Goal: Communication & Community: Ask a question

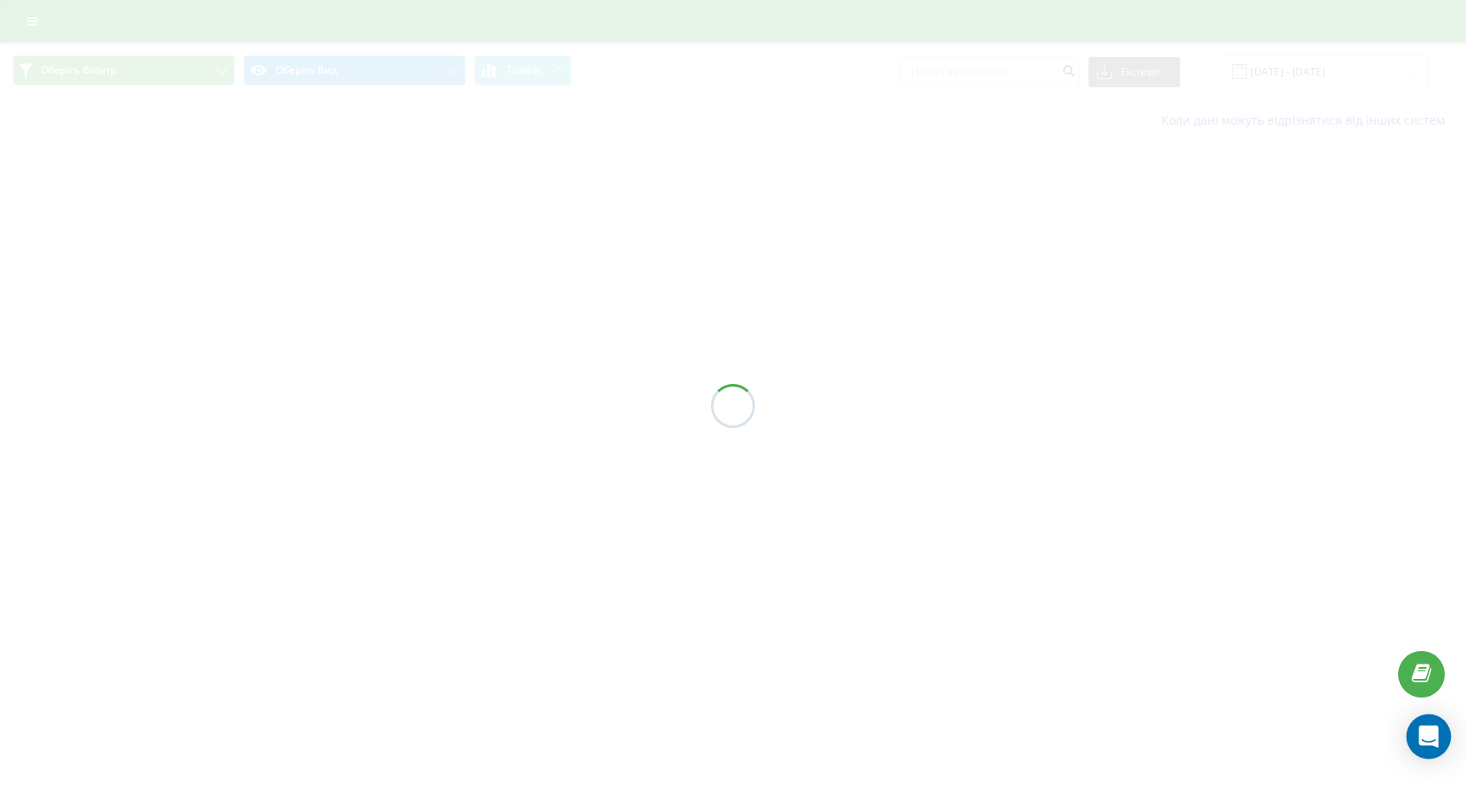
click at [1427, 734] on icon "Open Intercom Messenger" at bounding box center [1428, 736] width 20 height 22
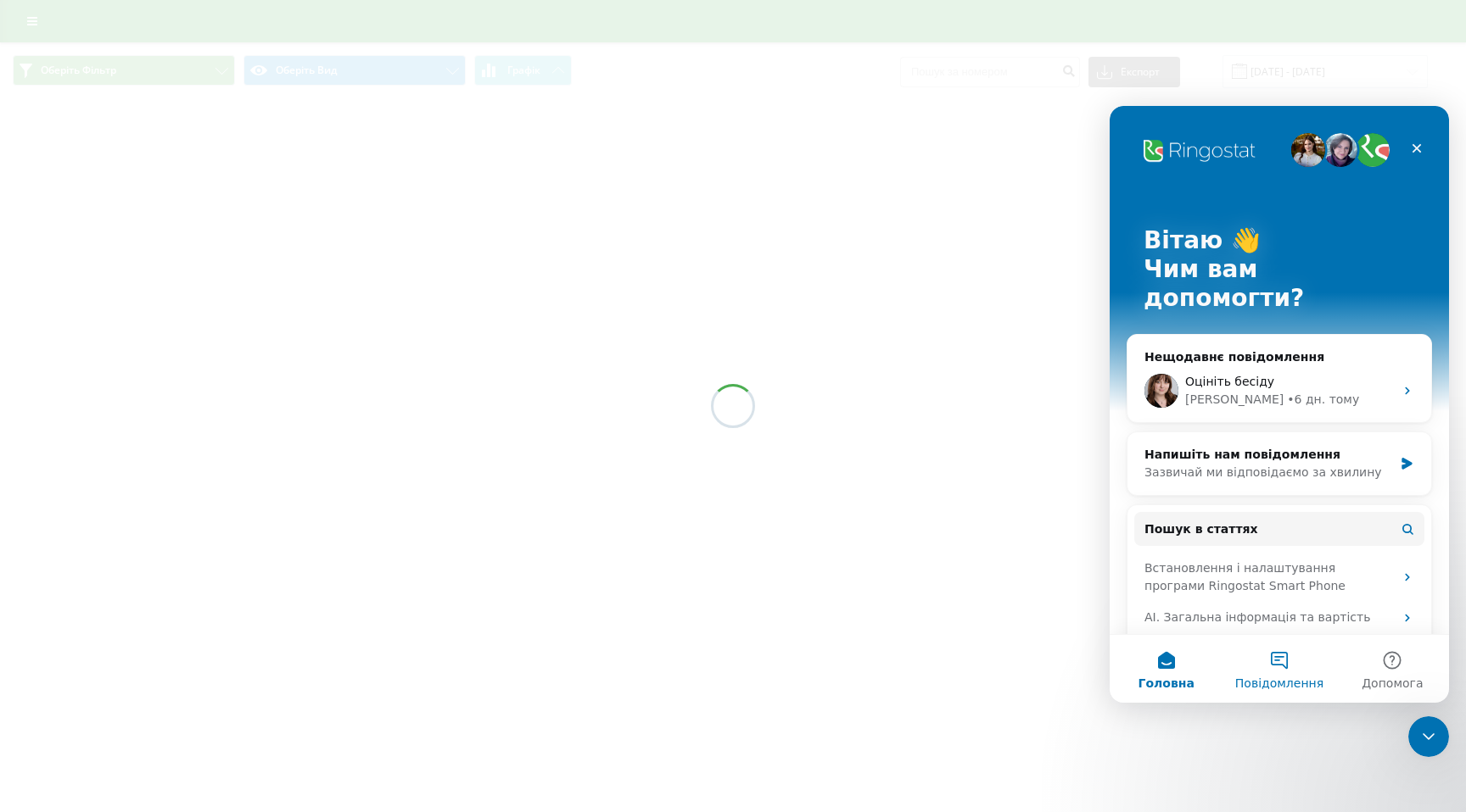
click at [1285, 658] on button "Повідомлення" at bounding box center [1279, 669] width 113 height 67
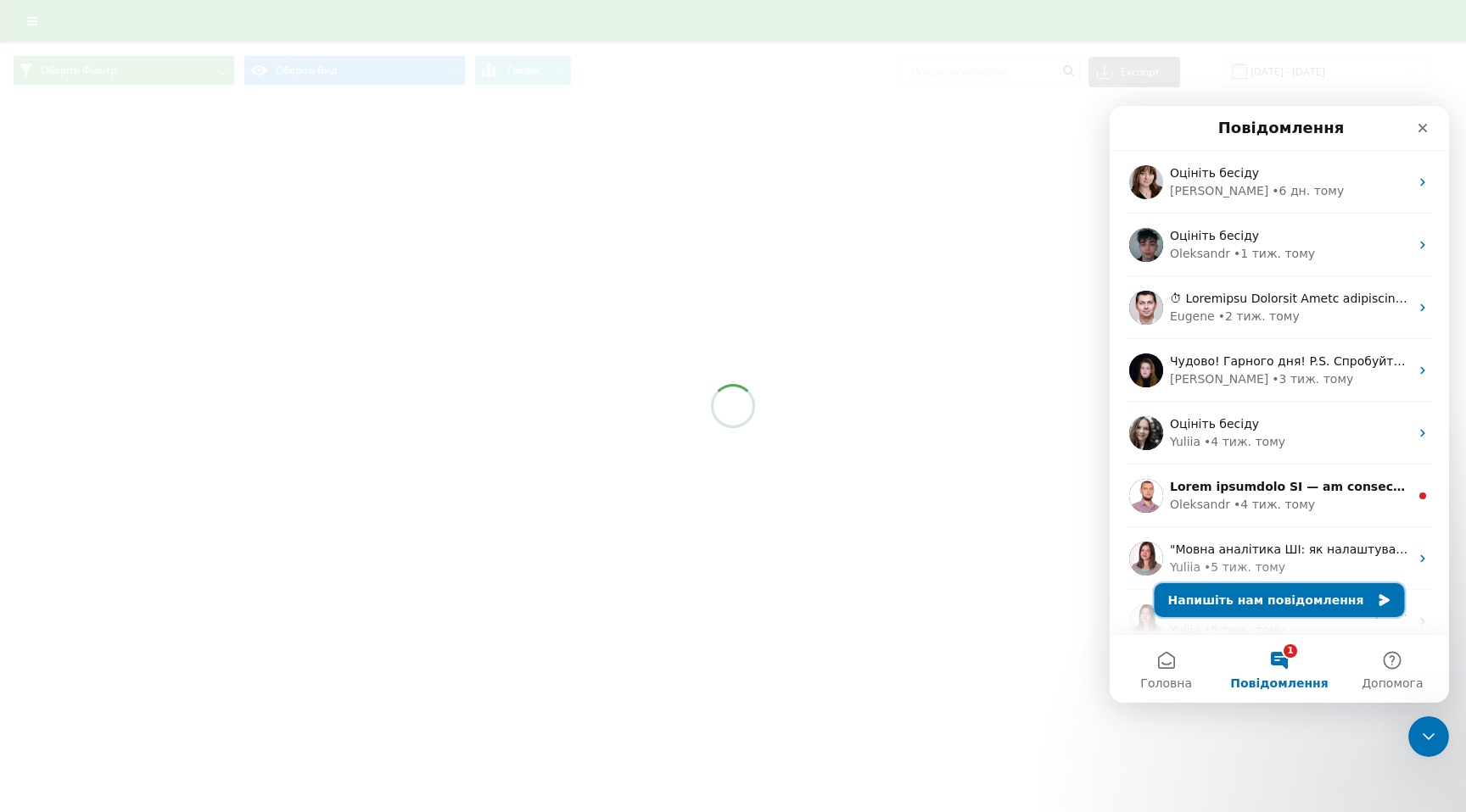
click at [1346, 606] on button "Напишіть нам повідомлення" at bounding box center [1279, 600] width 250 height 34
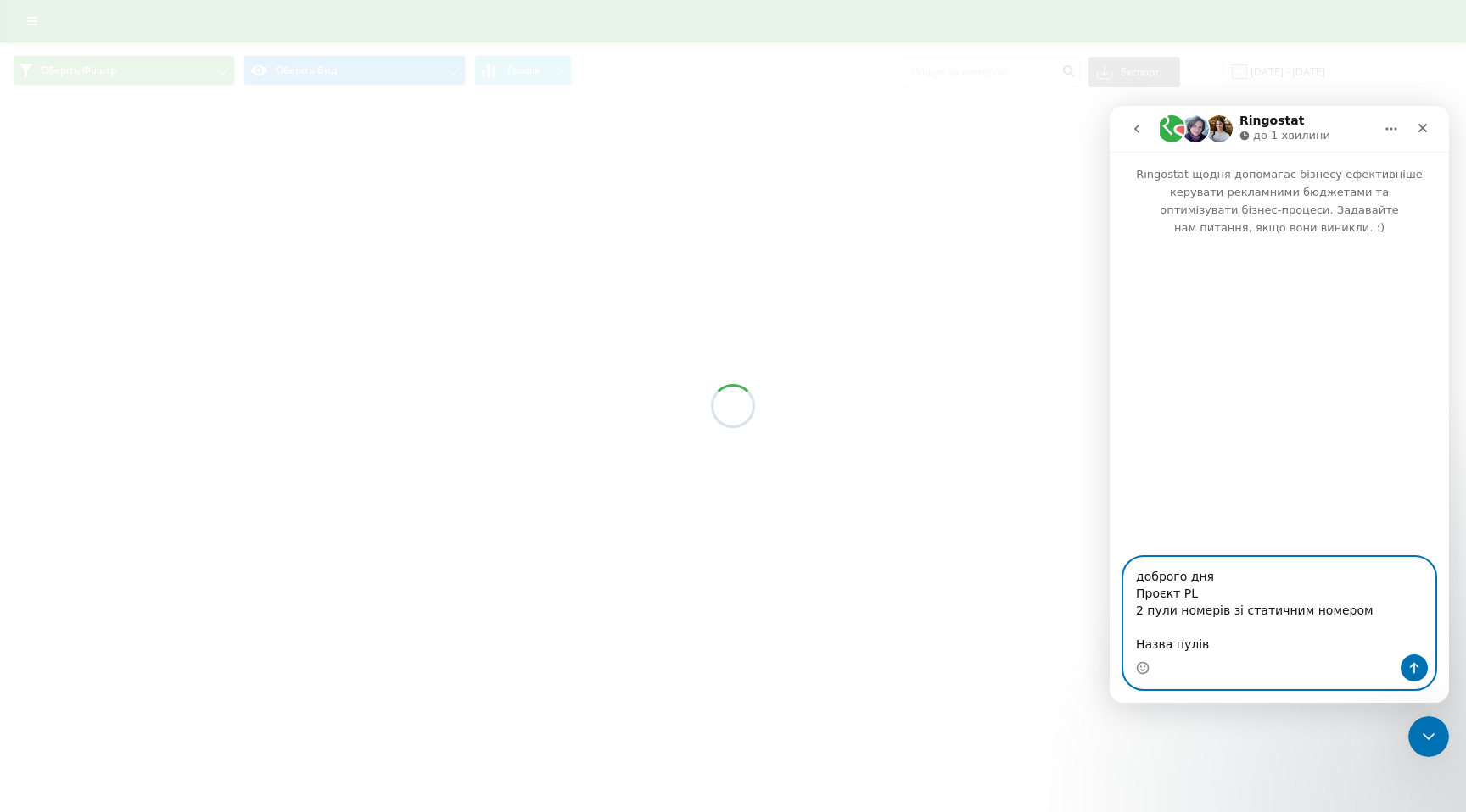
paste textarea "rankinglekarzy"
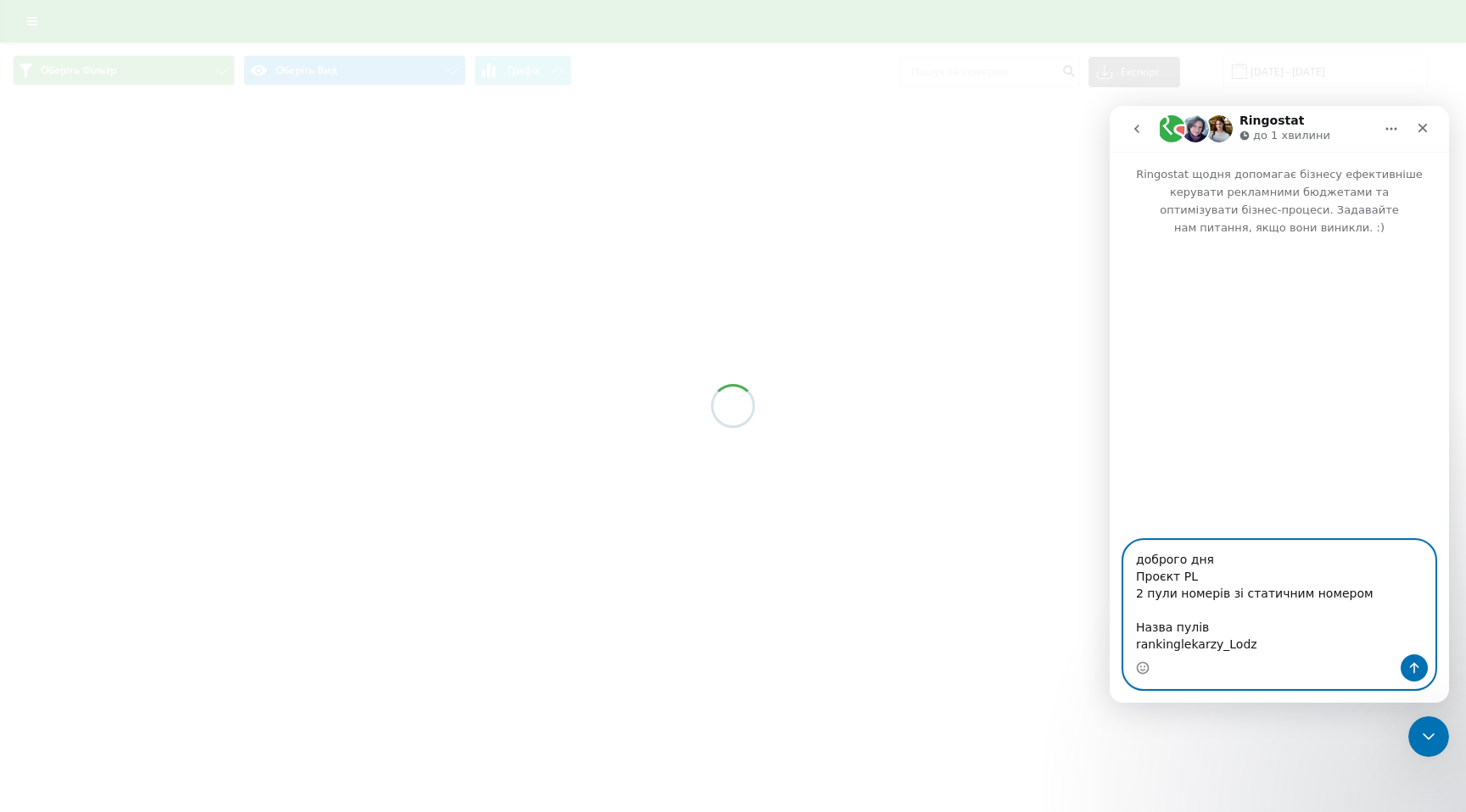
paste textarea "rankinglekarzy"
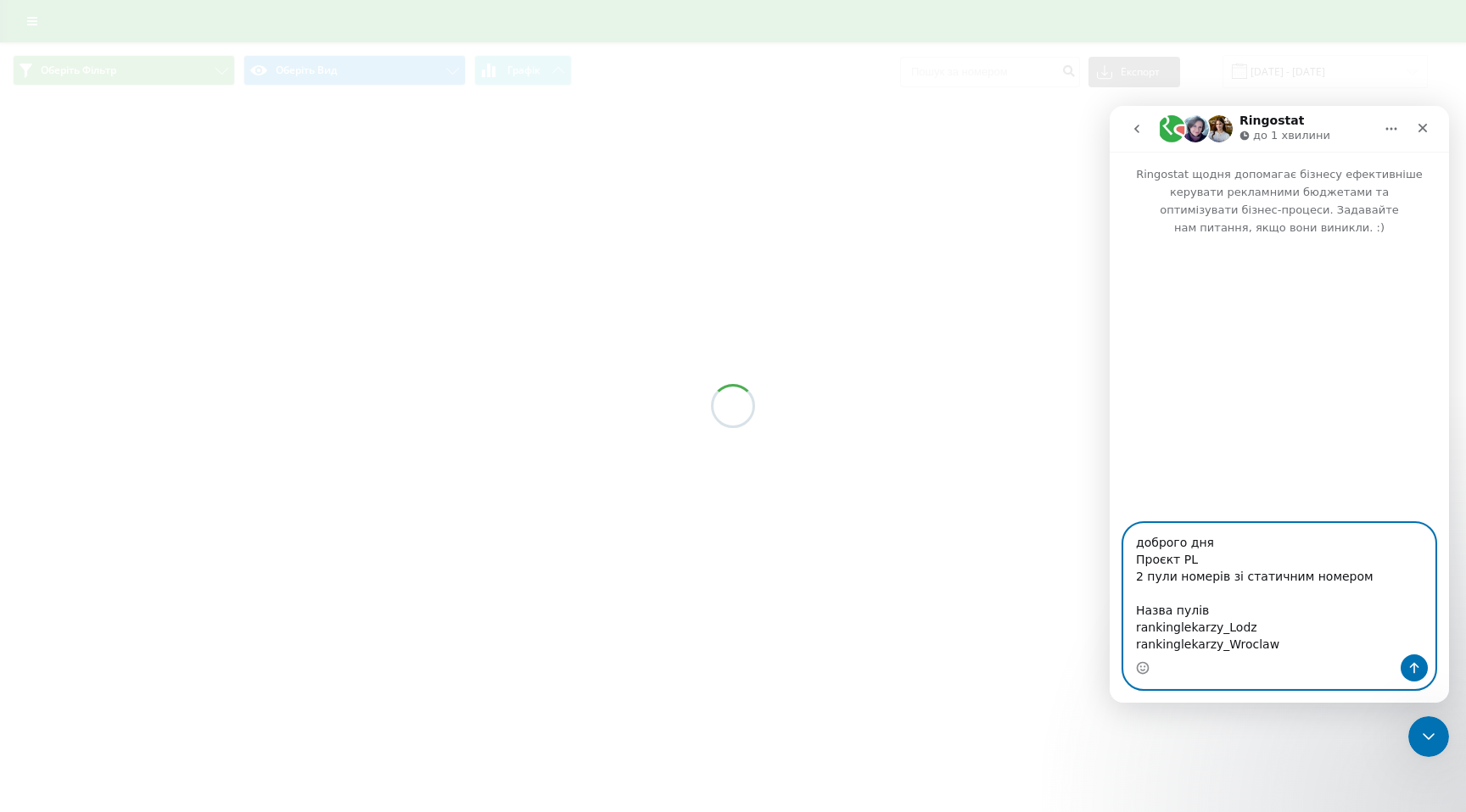
scroll to position [13, 0]
type textarea "доброго дня Проєкт PL 2 пули номерів зі статичним номером Назва пулів rankingle…"
click at [1404, 661] on button "Надіслати повідомлення…" at bounding box center [1414, 668] width 28 height 28
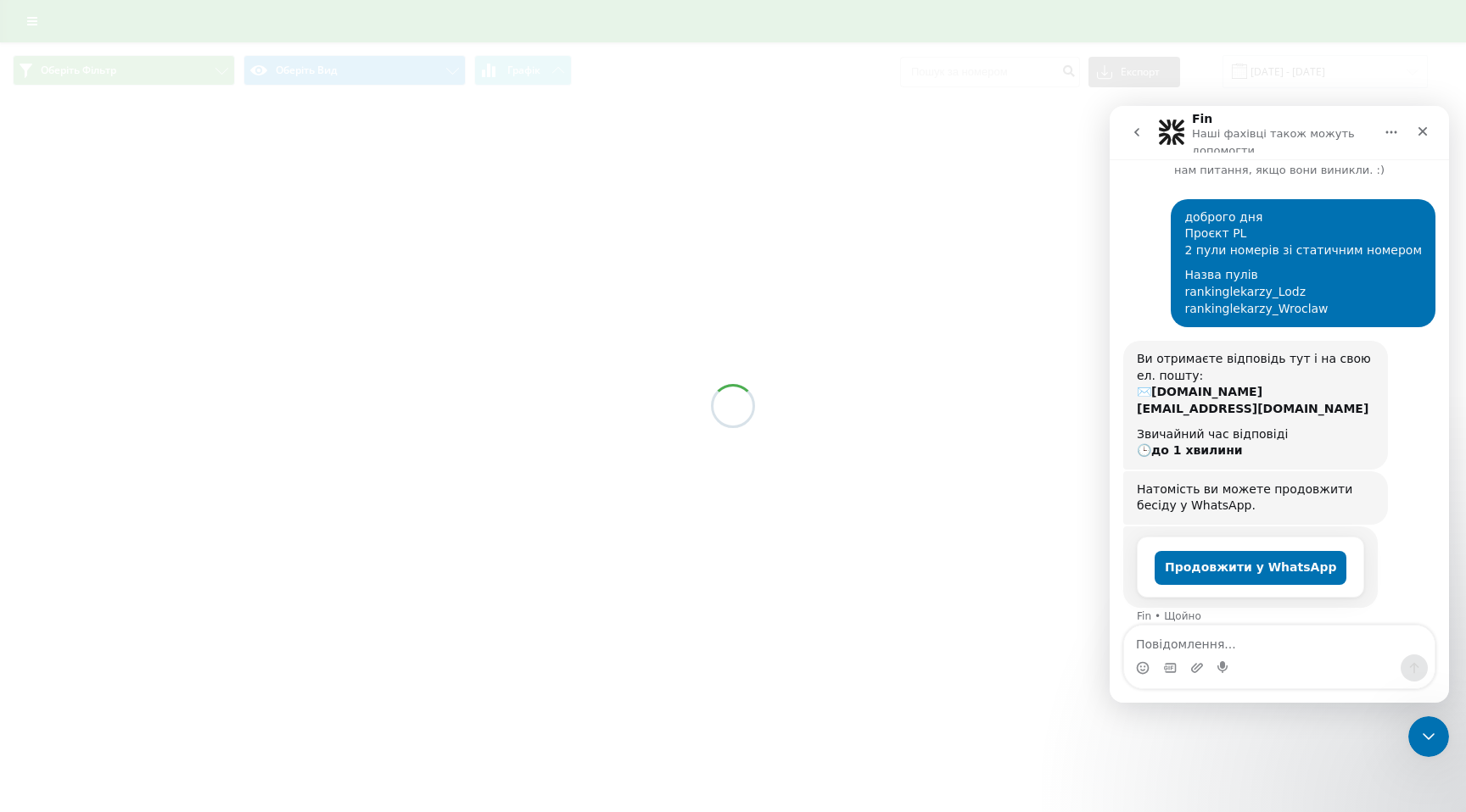
scroll to position [66, 0]
type textarea "з"
type textarea "зробити нові номери"
